Goal: Communication & Community: Answer question/provide support

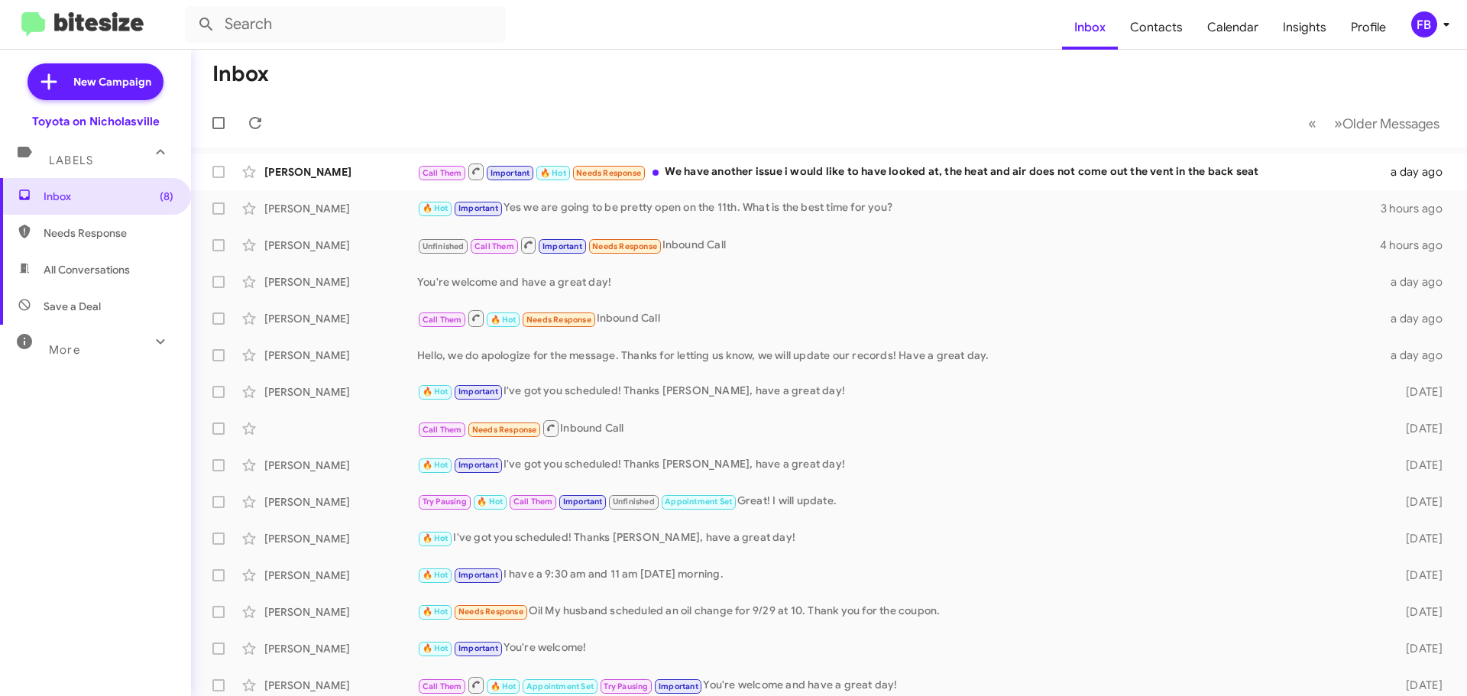
click at [90, 264] on span "All Conversations" at bounding box center [87, 269] width 86 height 15
type input "in:all-conversations"
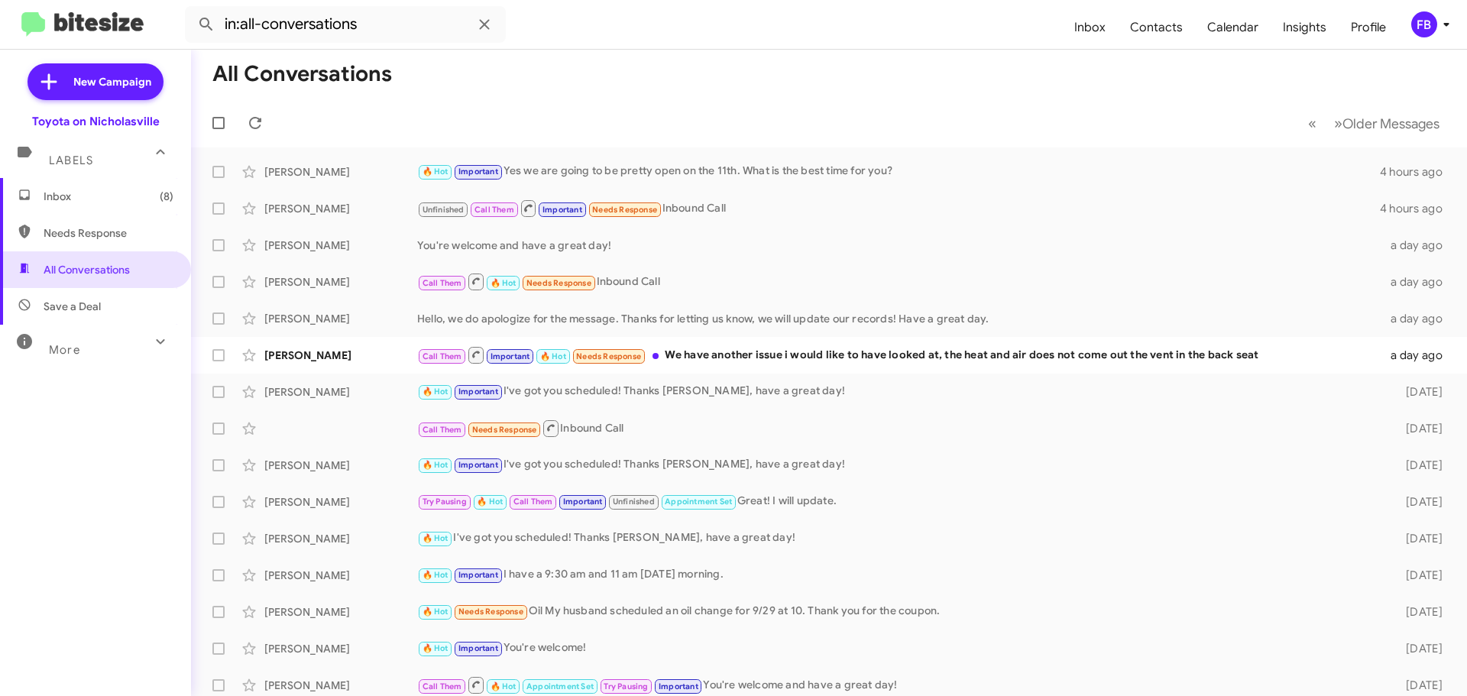
drag, startPoint x: 89, startPoint y: 193, endPoint x: 99, endPoint y: 186, distance: 11.9
click at [89, 193] on span "Inbox (8)" at bounding box center [109, 196] width 130 height 15
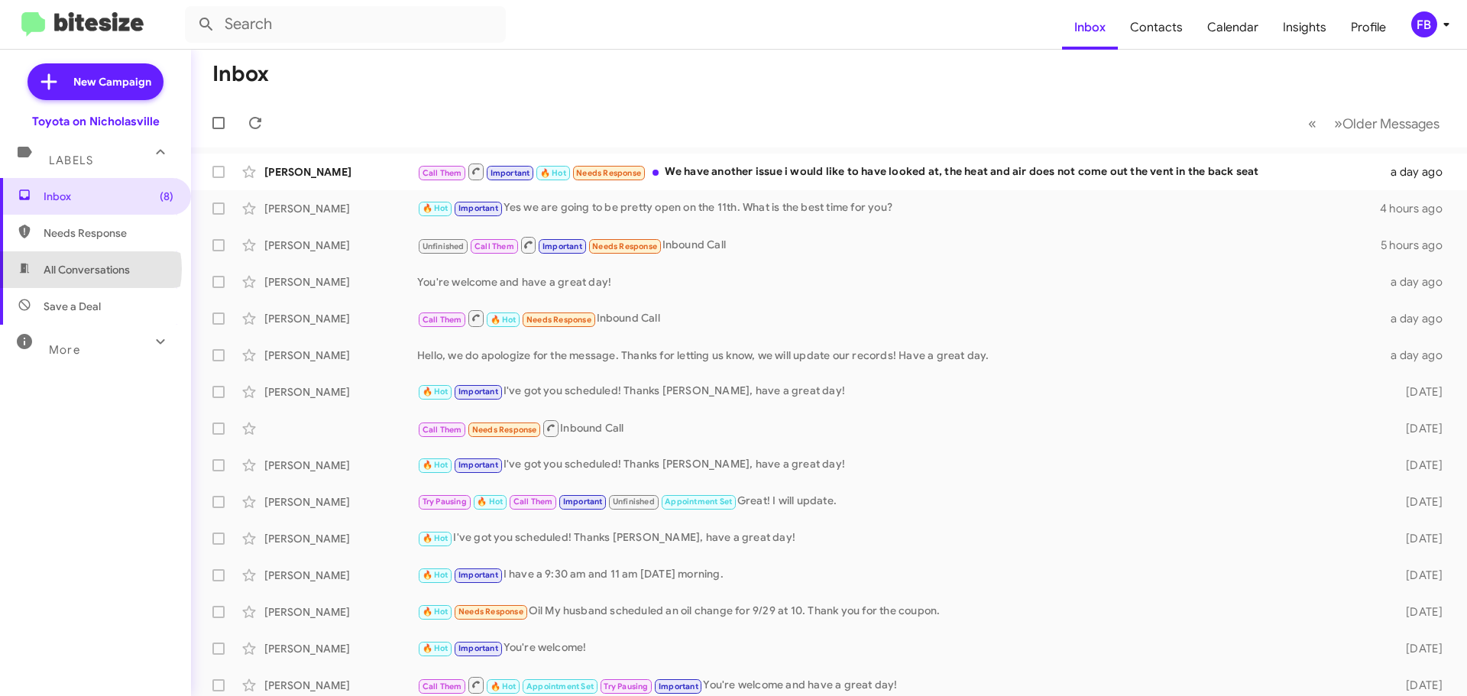
click at [88, 269] on span "All Conversations" at bounding box center [87, 269] width 86 height 15
type input "in:all-conversations"
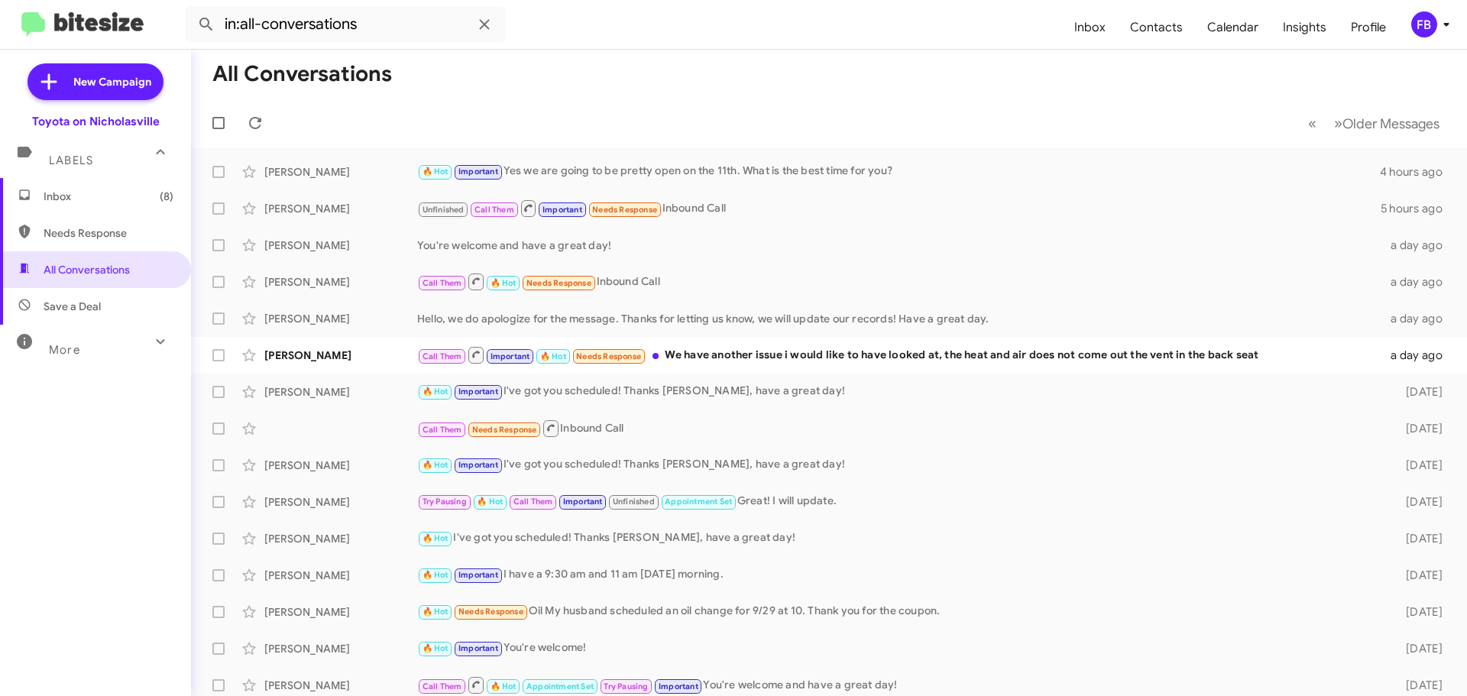
click at [138, 191] on span "Inbox (8)" at bounding box center [109, 196] width 130 height 15
